Goal: Task Accomplishment & Management: Manage account settings

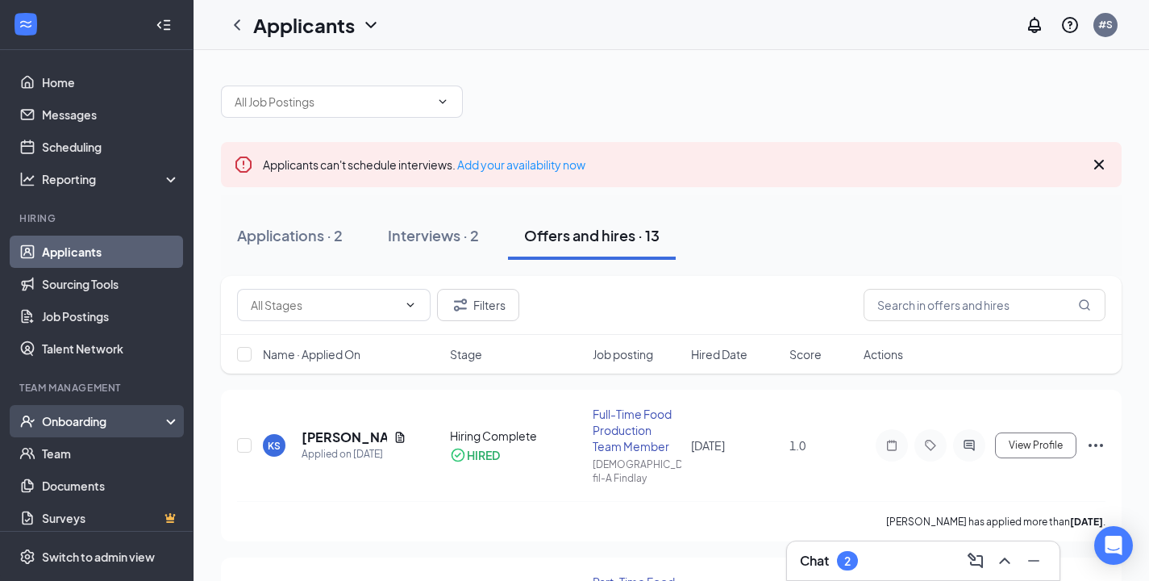
click at [91, 422] on div "Onboarding" at bounding box center [104, 421] width 124 height 16
click at [101, 423] on div "Onboarding" at bounding box center [104, 421] width 124 height 16
click at [81, 455] on link "Overview" at bounding box center [111, 453] width 138 height 32
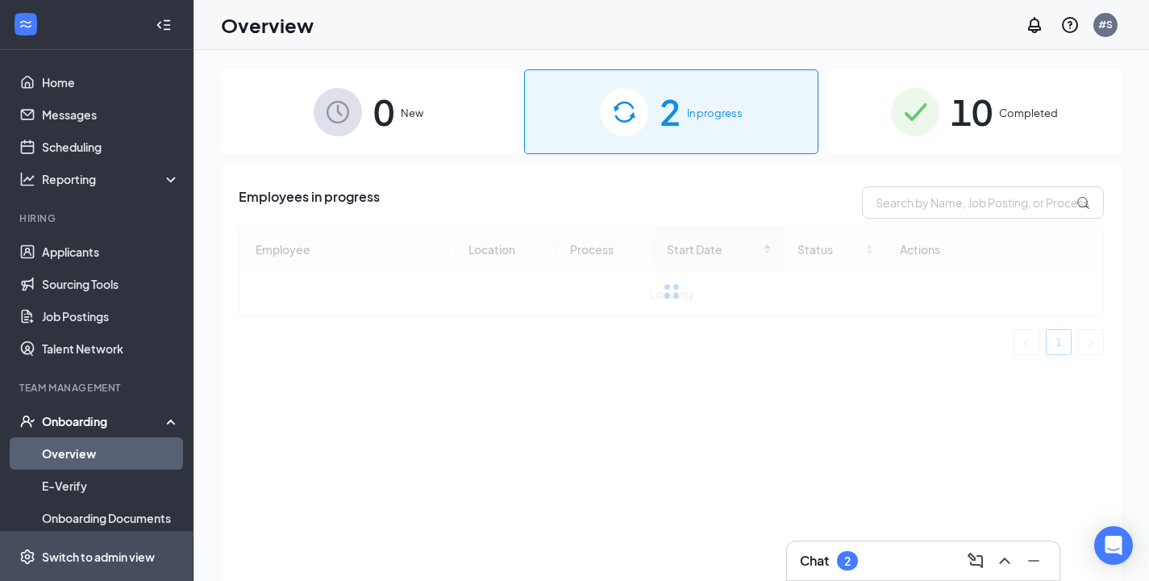
click at [86, 554] on div "Switch to admin view" at bounding box center [98, 556] width 113 height 16
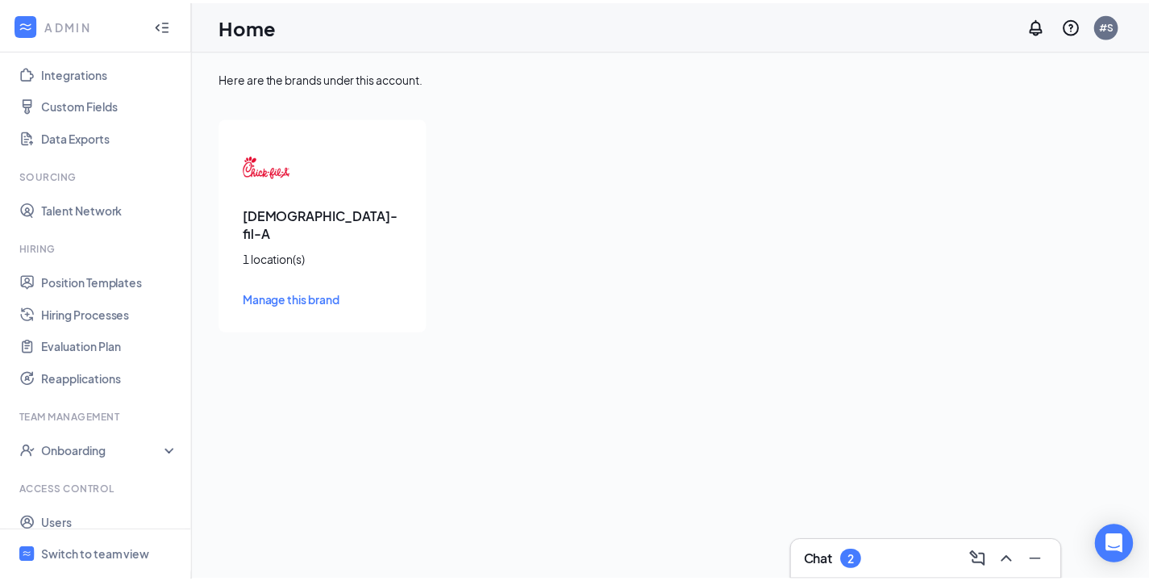
scroll to position [181, 0]
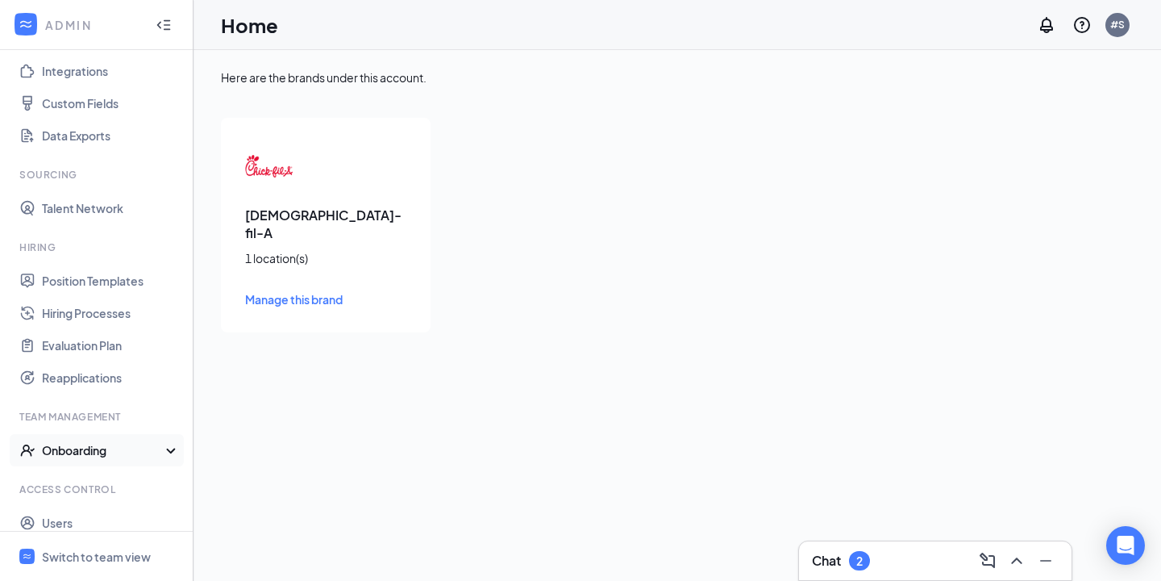
click at [79, 447] on div "Onboarding" at bounding box center [104, 450] width 124 height 16
click at [124, 482] on link "Onboarding Processes" at bounding box center [111, 482] width 138 height 32
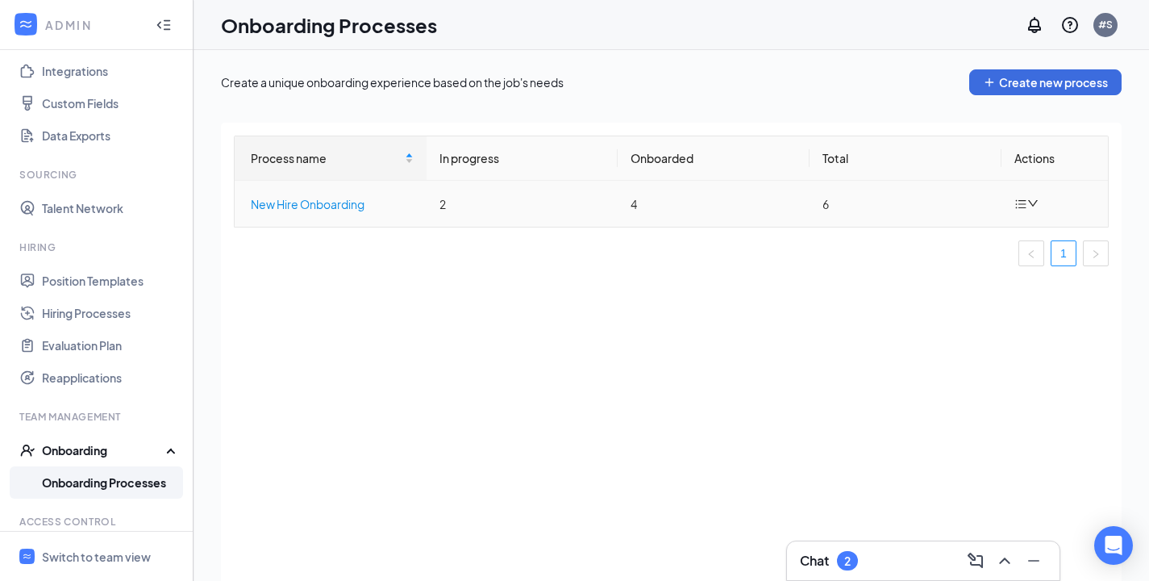
click at [348, 202] on div "New Hire Onboarding" at bounding box center [332, 204] width 163 height 18
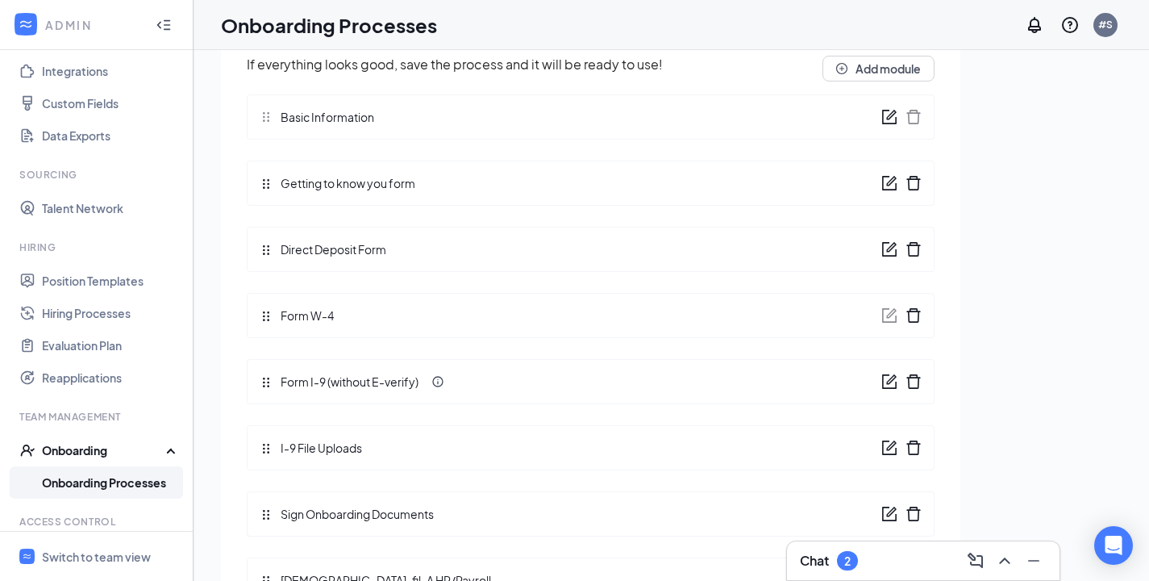
scroll to position [174, 0]
click at [77, 479] on link "Onboarding Processes" at bounding box center [111, 482] width 138 height 32
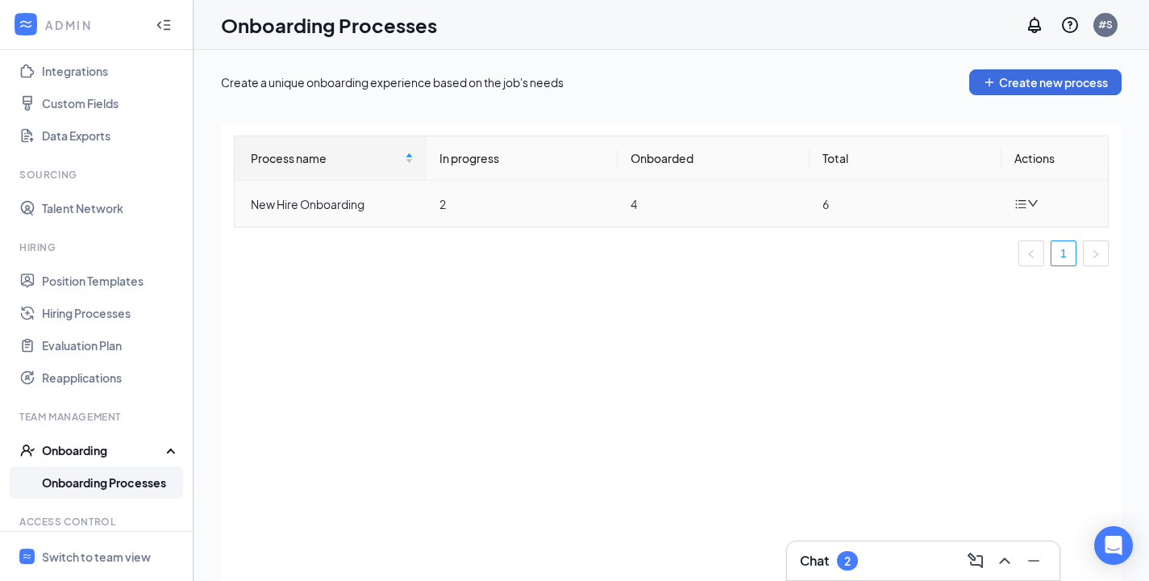
click at [1035, 199] on icon "down" at bounding box center [1032, 203] width 11 height 11
click at [711, 322] on div "Process name In progress Onboarded Total Actions New Hire Onboarding 2 4 6 1" at bounding box center [671, 372] width 901 height 498
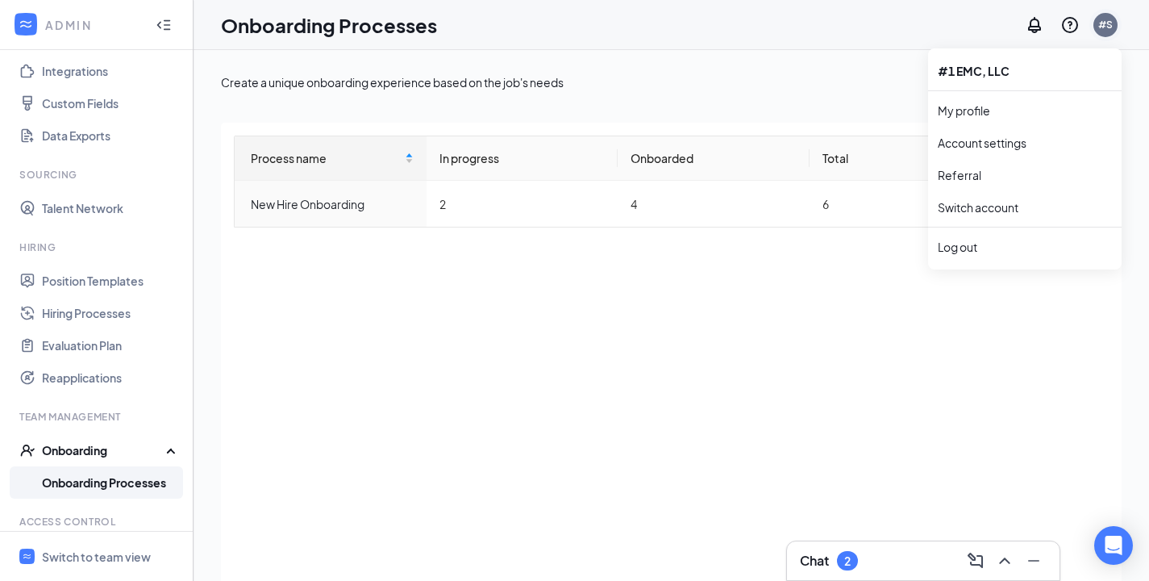
click at [1105, 31] on div "#S" at bounding box center [1105, 25] width 24 height 24
click at [993, 110] on link "My profile" at bounding box center [1025, 110] width 174 height 16
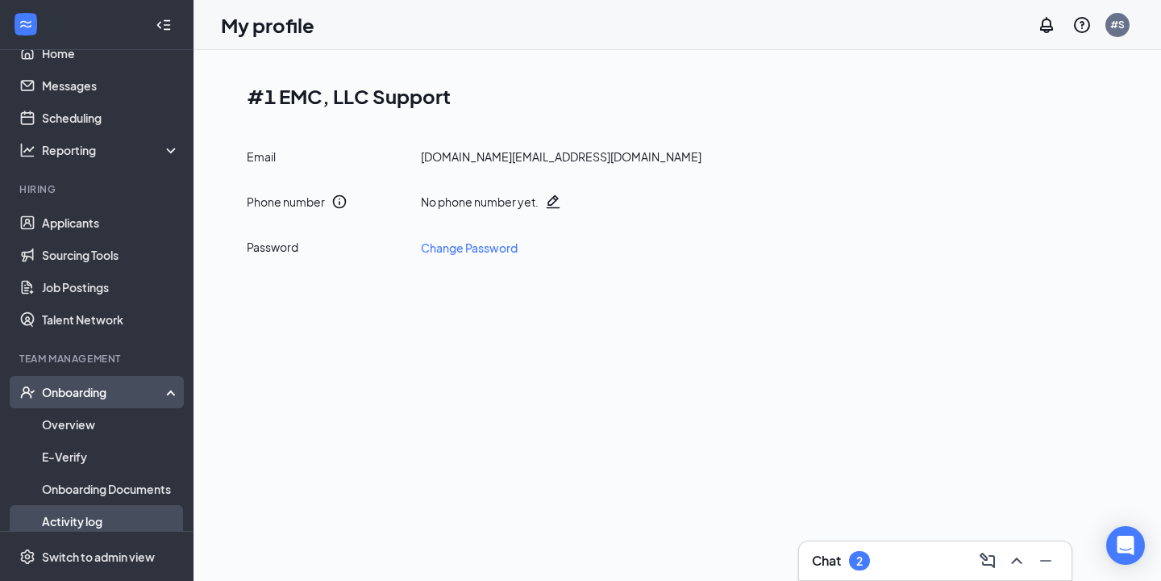
scroll to position [139, 0]
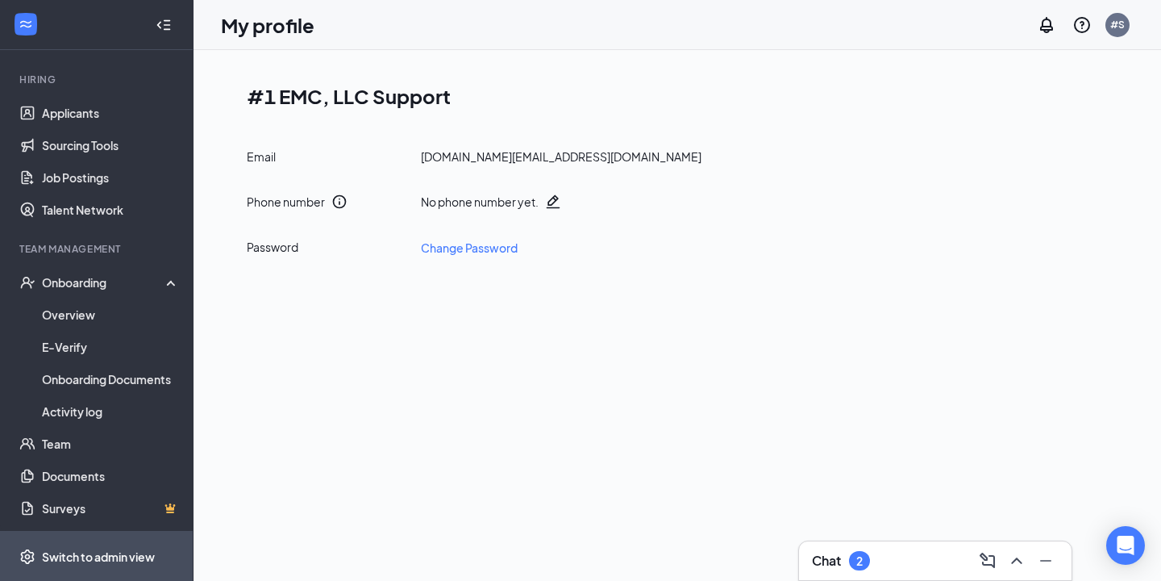
click at [101, 560] on div "Switch to admin view" at bounding box center [98, 556] width 113 height 16
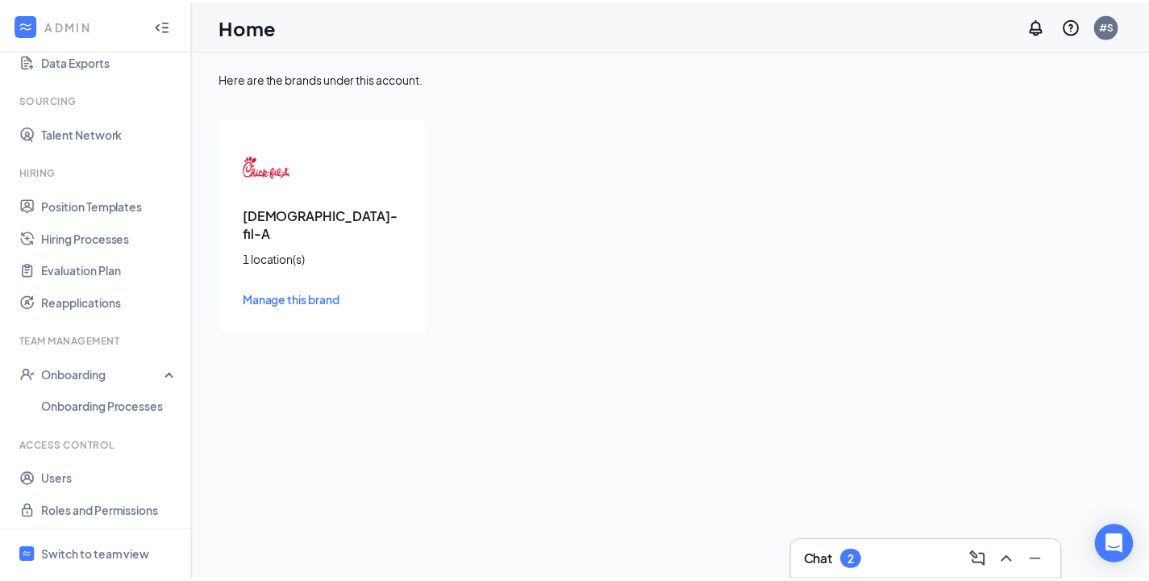
scroll to position [260, 0]
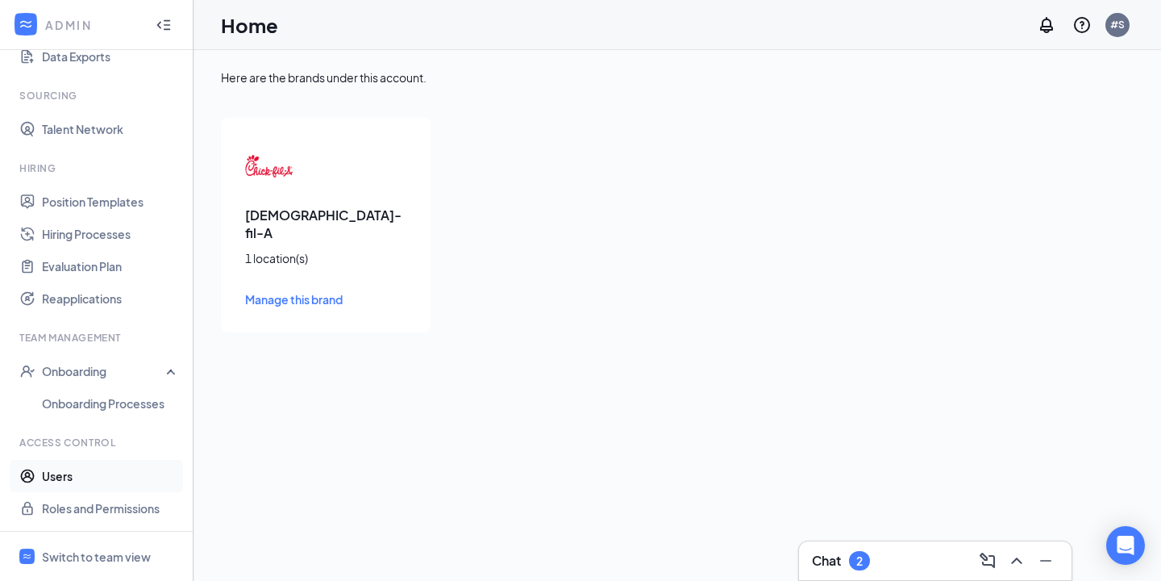
click at [68, 480] on link "Users" at bounding box center [111, 476] width 138 height 32
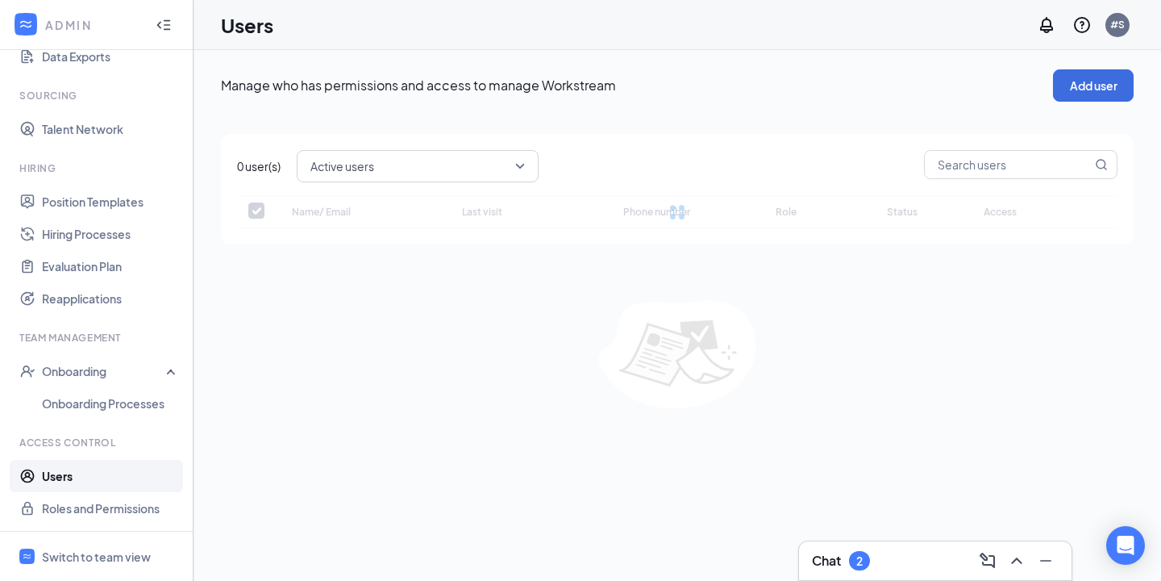
checkbox input "false"
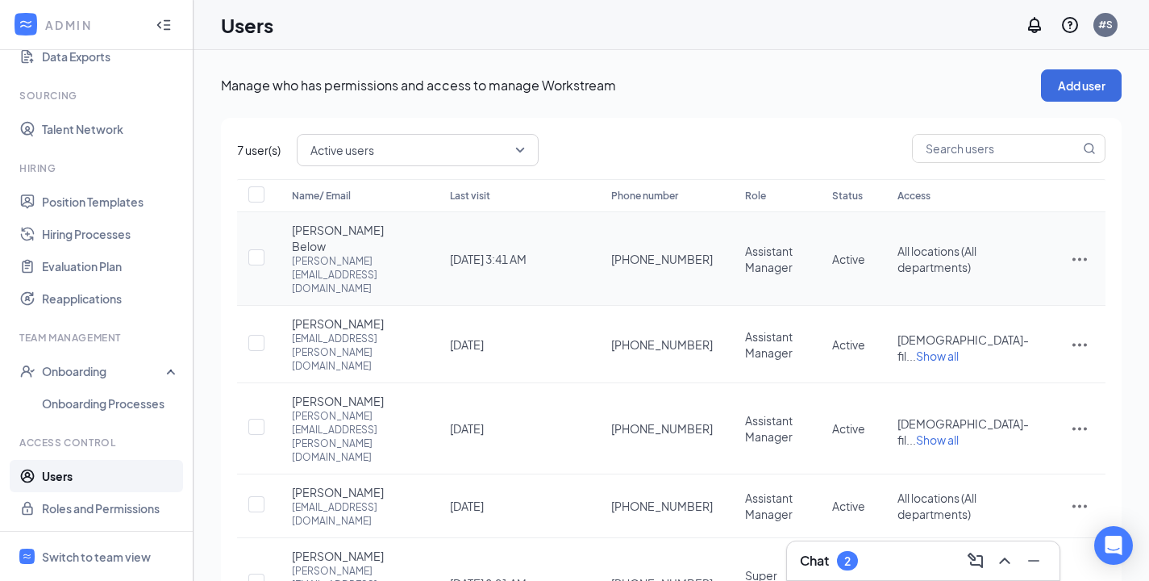
click at [1072, 257] on icon "ActionsIcon" at bounding box center [1079, 258] width 15 height 3
